Goal: Information Seeking & Learning: Learn about a topic

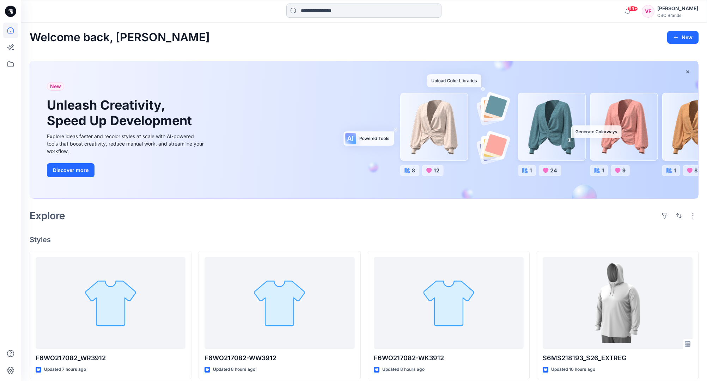
click at [303, 12] on input at bounding box center [363, 11] width 155 height 14
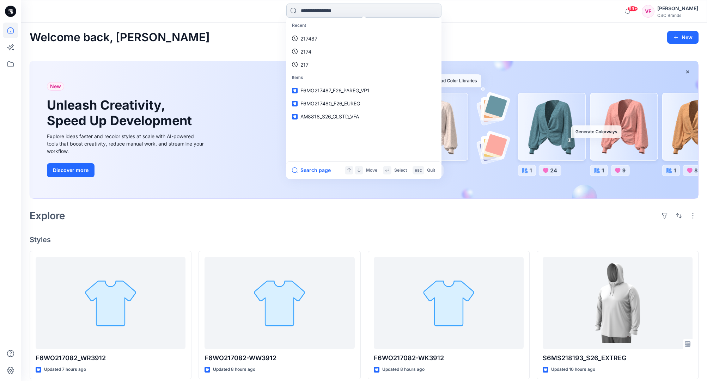
paste input "******"
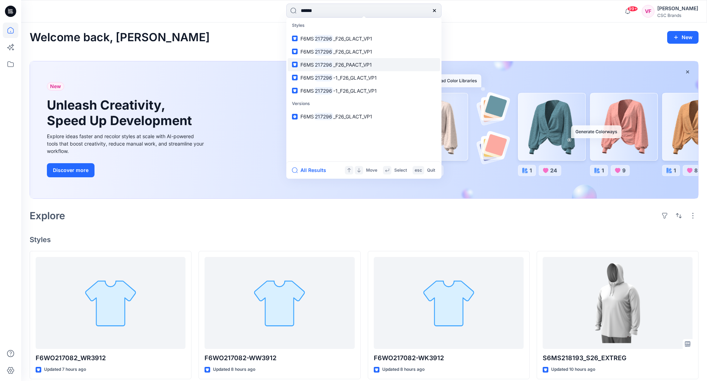
type input "******"
click at [346, 63] on span "_F26_PAACT_VP1" at bounding box center [352, 65] width 39 height 6
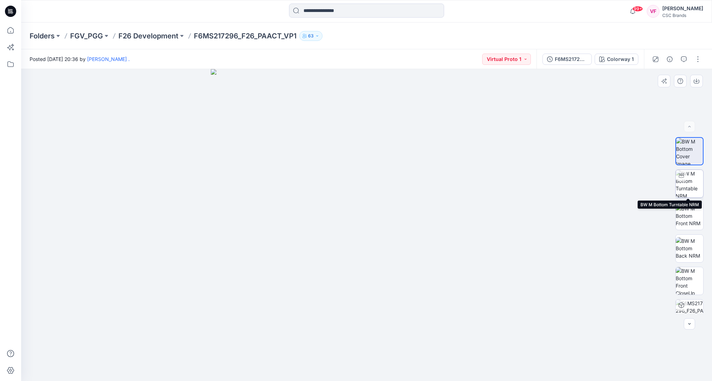
click at [518, 181] on img at bounding box center [689, 183] width 27 height 27
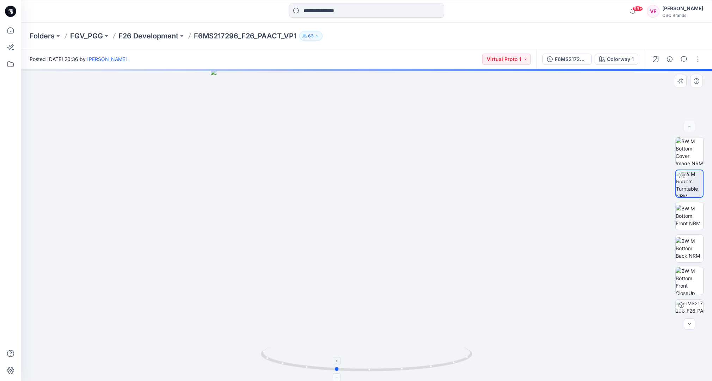
drag, startPoint x: 368, startPoint y: 372, endPoint x: 326, endPoint y: 370, distance: 42.0
click at [331, 316] on icon at bounding box center [367, 360] width 213 height 26
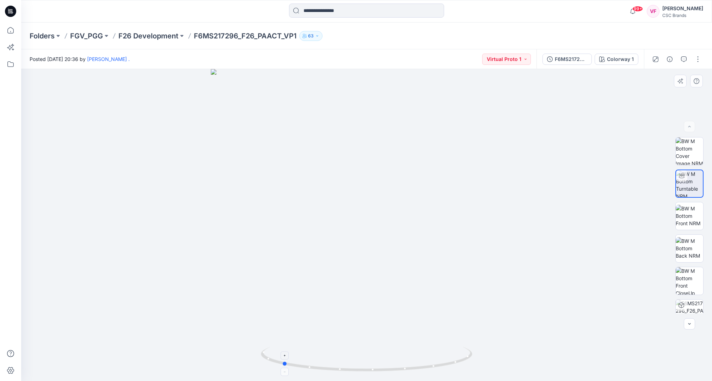
drag, startPoint x: 326, startPoint y: 370, endPoint x: 282, endPoint y: 356, distance: 46.3
click at [282, 316] on icon at bounding box center [367, 360] width 213 height 26
drag, startPoint x: 285, startPoint y: 365, endPoint x: 404, endPoint y: 366, distance: 118.4
click at [404, 316] on icon at bounding box center [367, 360] width 213 height 26
drag, startPoint x: 404, startPoint y: 366, endPoint x: 331, endPoint y: 362, distance: 73.4
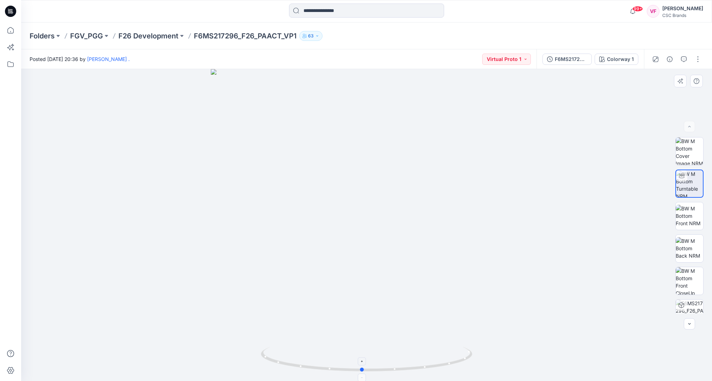
click at [340, 316] on icon at bounding box center [367, 360] width 213 height 26
click at [327, 316] on icon at bounding box center [367, 360] width 213 height 26
drag, startPoint x: 338, startPoint y: 369, endPoint x: 270, endPoint y: 364, distance: 67.4
click at [276, 316] on icon at bounding box center [367, 360] width 213 height 26
click at [270, 316] on icon at bounding box center [367, 360] width 213 height 26
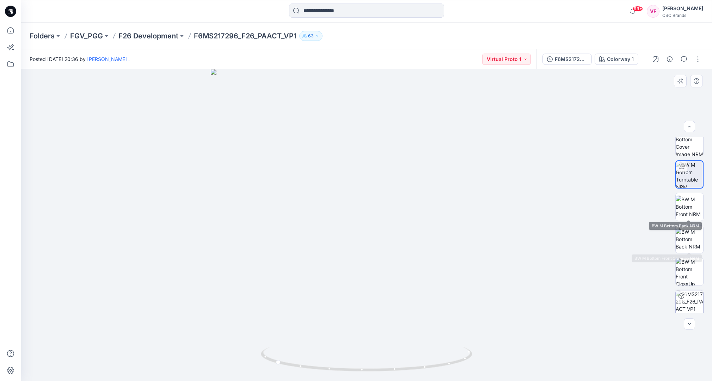
scroll to position [47, 0]
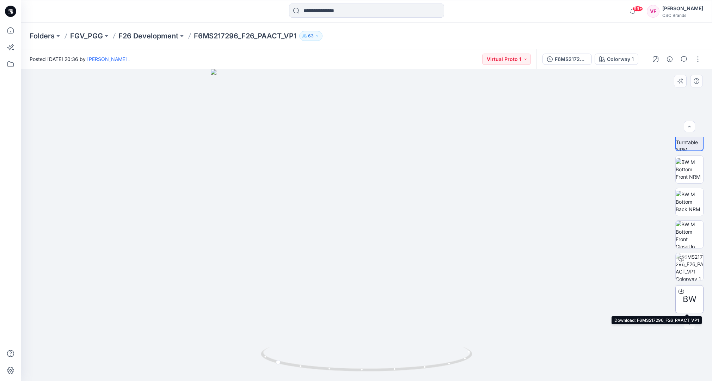
click at [518, 297] on span "BW" at bounding box center [690, 299] width 14 height 13
